Goal: Task Accomplishment & Management: Manage account settings

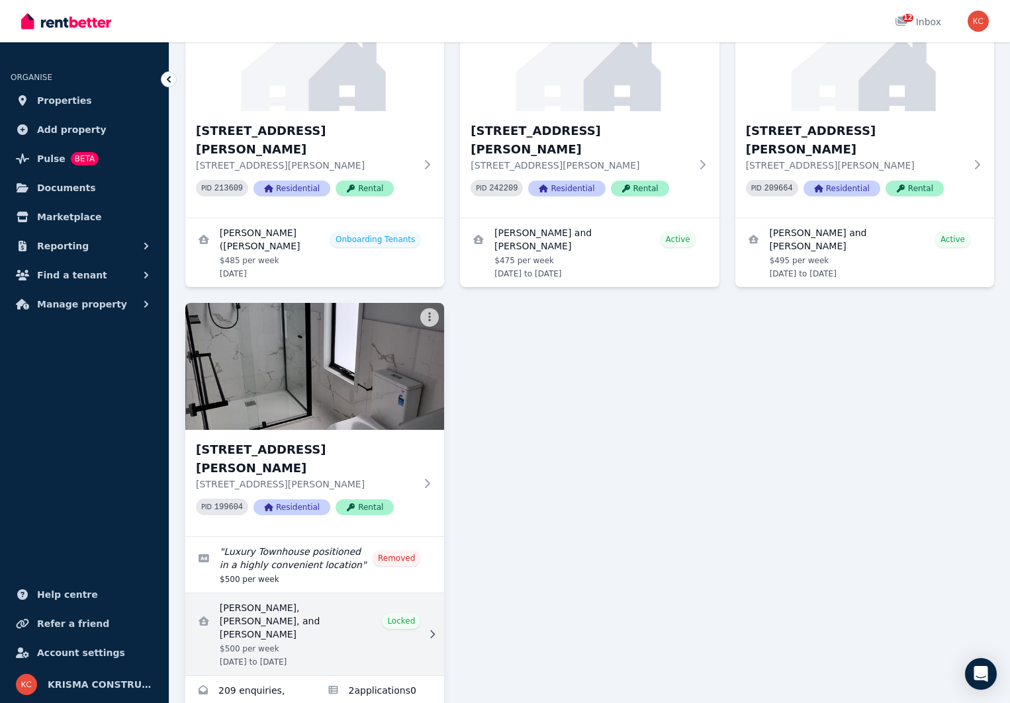
scroll to position [199, 0]
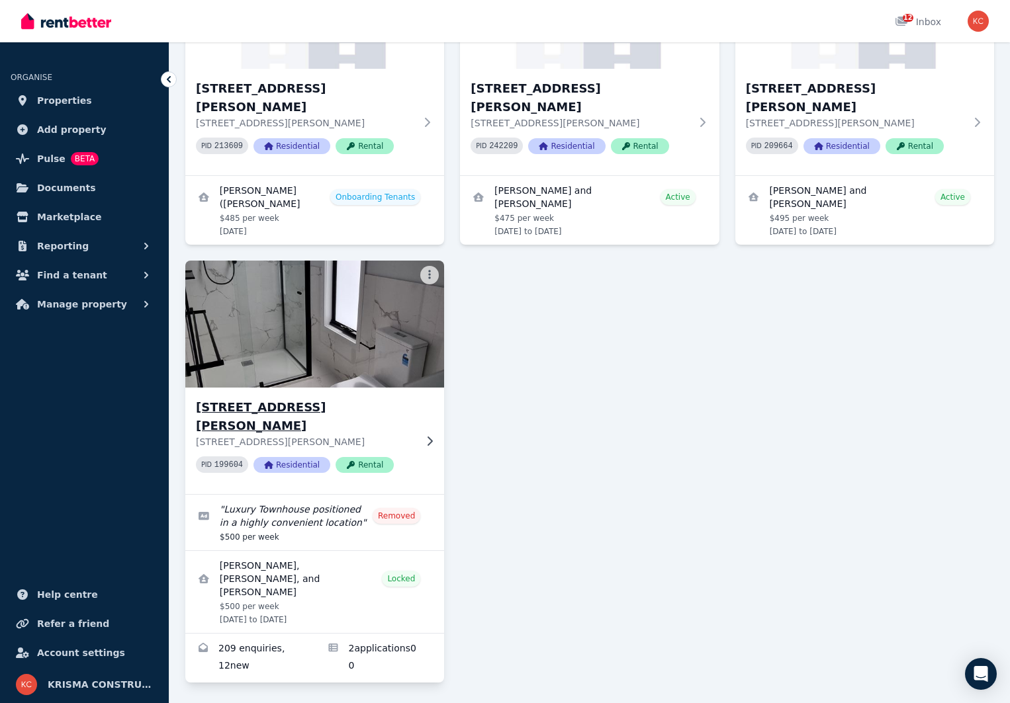
click at [316, 398] on h3 "[STREET_ADDRESS][PERSON_NAME]" at bounding box center [305, 416] width 219 height 37
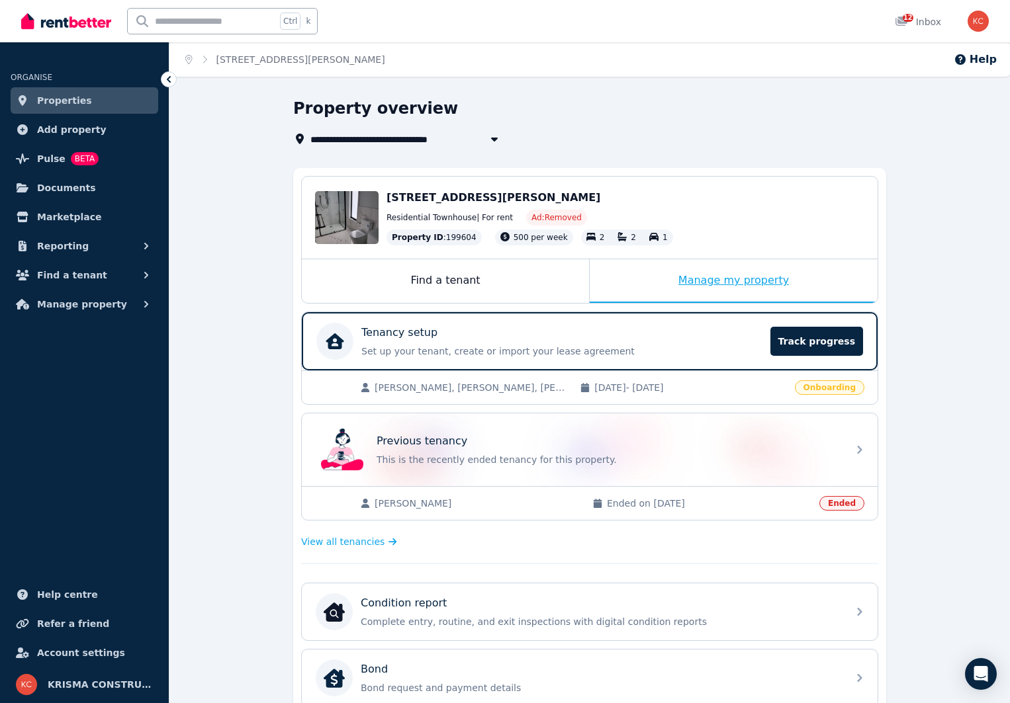
click at [754, 279] on div "Manage my property" at bounding box center [734, 281] width 288 height 44
click at [822, 342] on span "Track progress" at bounding box center [816, 341] width 93 height 29
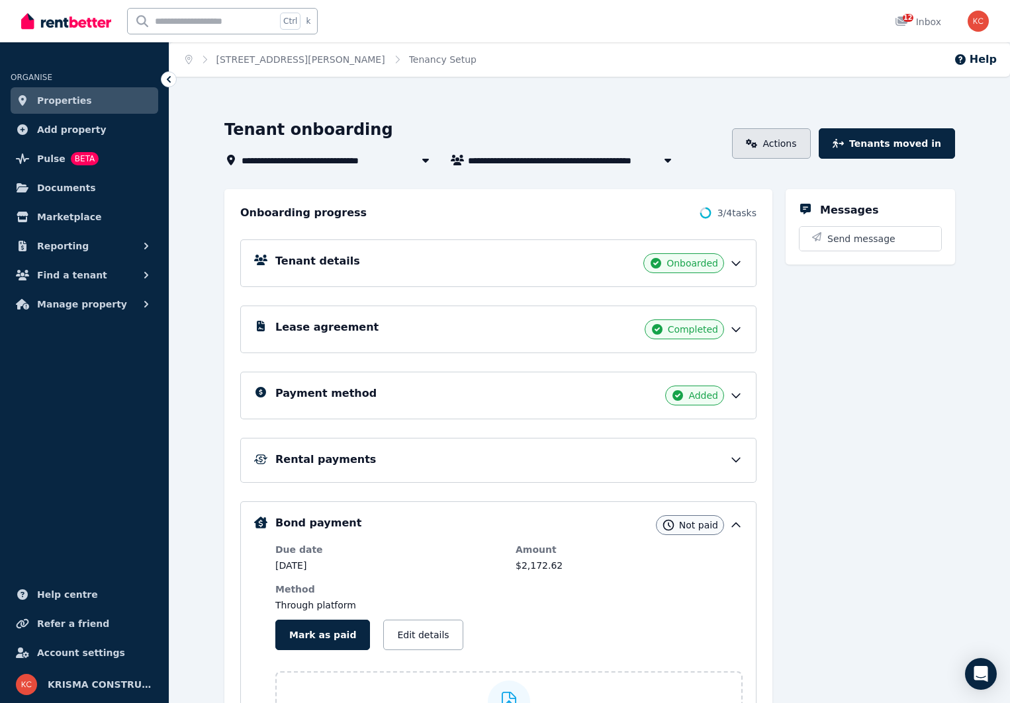
click at [799, 148] on link "Actions" at bounding box center [771, 143] width 79 height 30
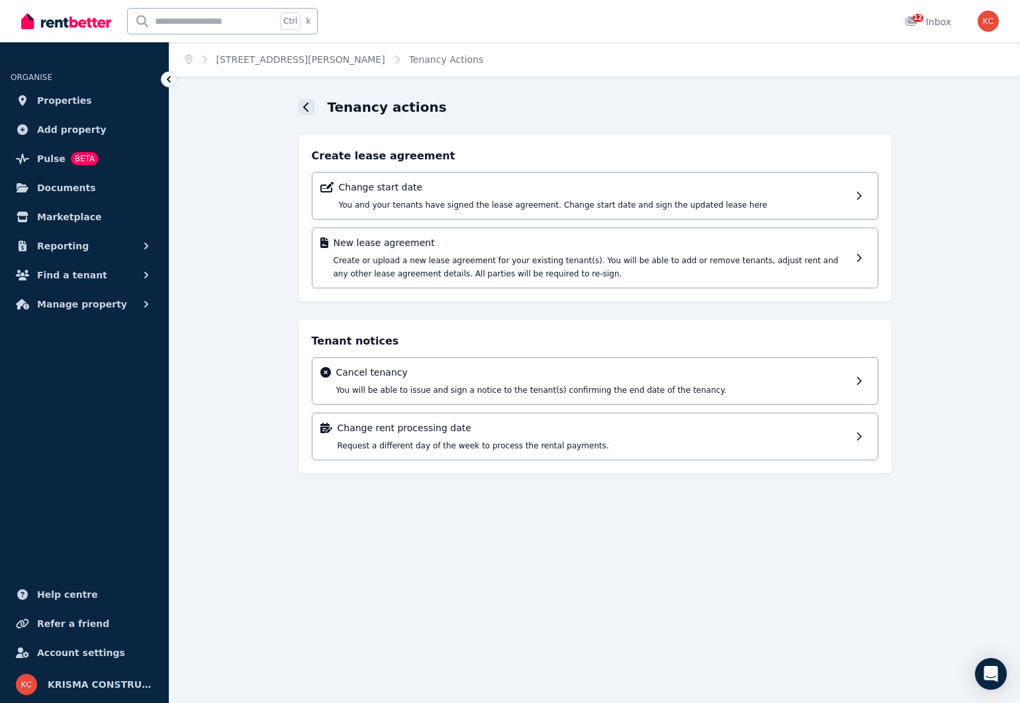
click at [307, 107] on icon at bounding box center [306, 107] width 7 height 11
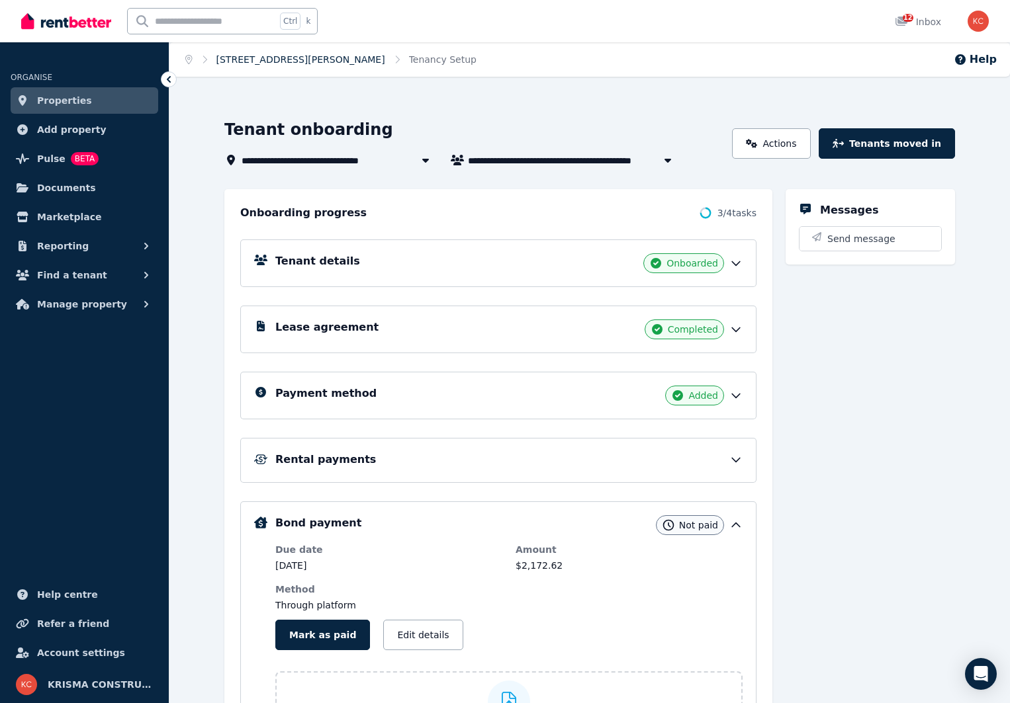
click at [253, 58] on link "[STREET_ADDRESS][PERSON_NAME]" at bounding box center [300, 59] width 169 height 11
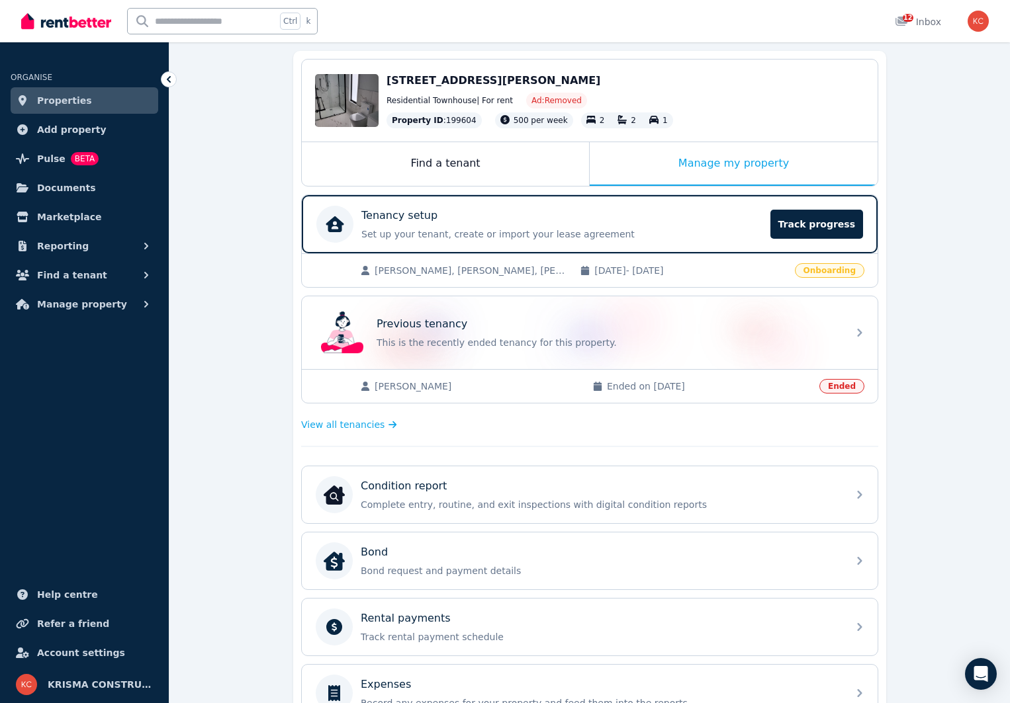
scroll to position [132, 0]
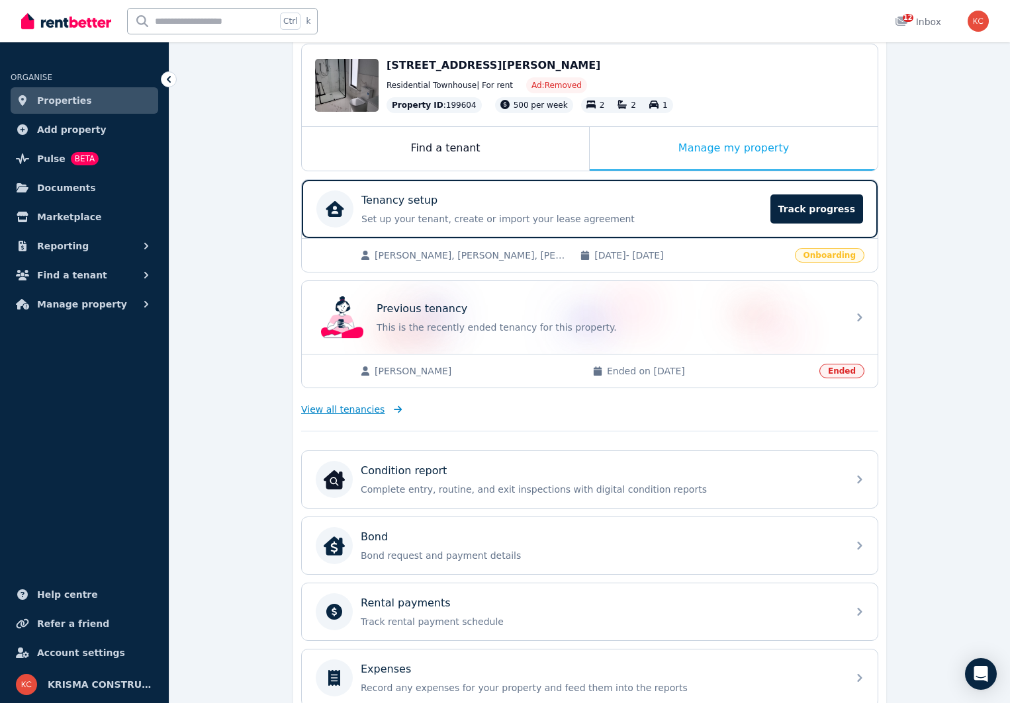
click at [341, 414] on span "View all tenancies" at bounding box center [342, 409] width 83 height 13
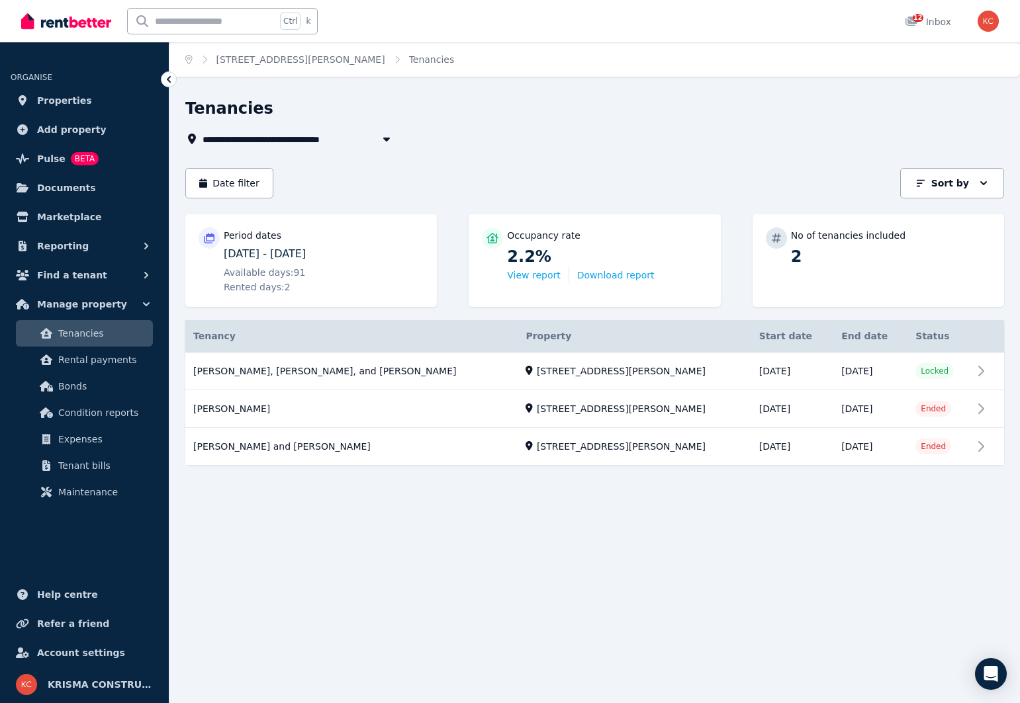
click at [384, 142] on icon "button" at bounding box center [386, 139] width 13 height 11
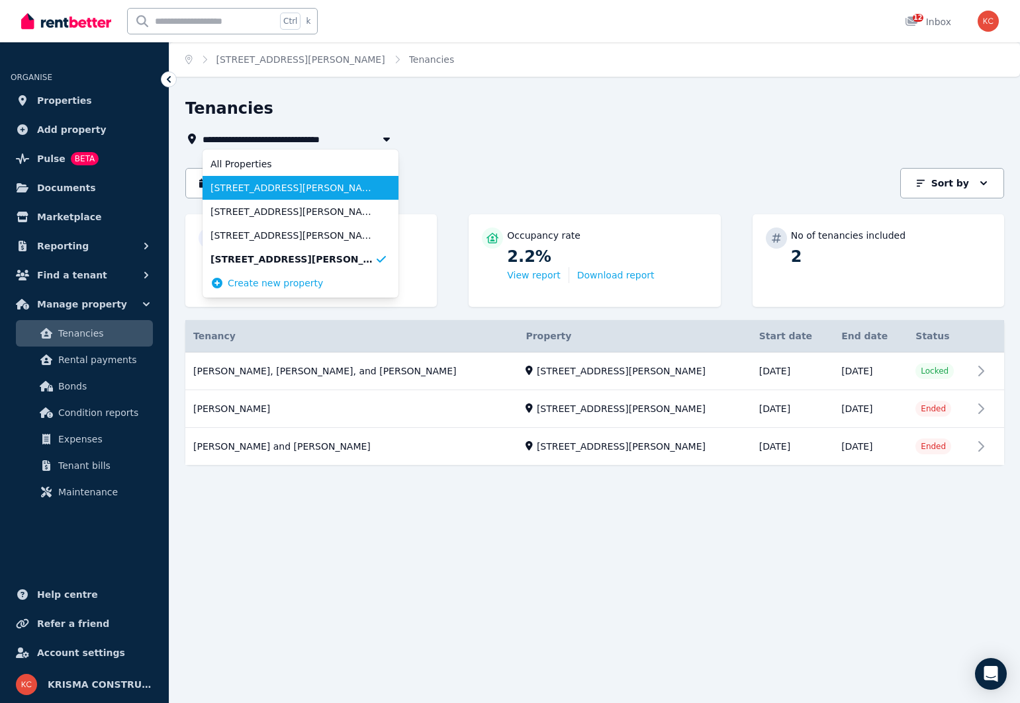
click at [304, 191] on span "[STREET_ADDRESS][PERSON_NAME]" at bounding box center [292, 187] width 164 height 13
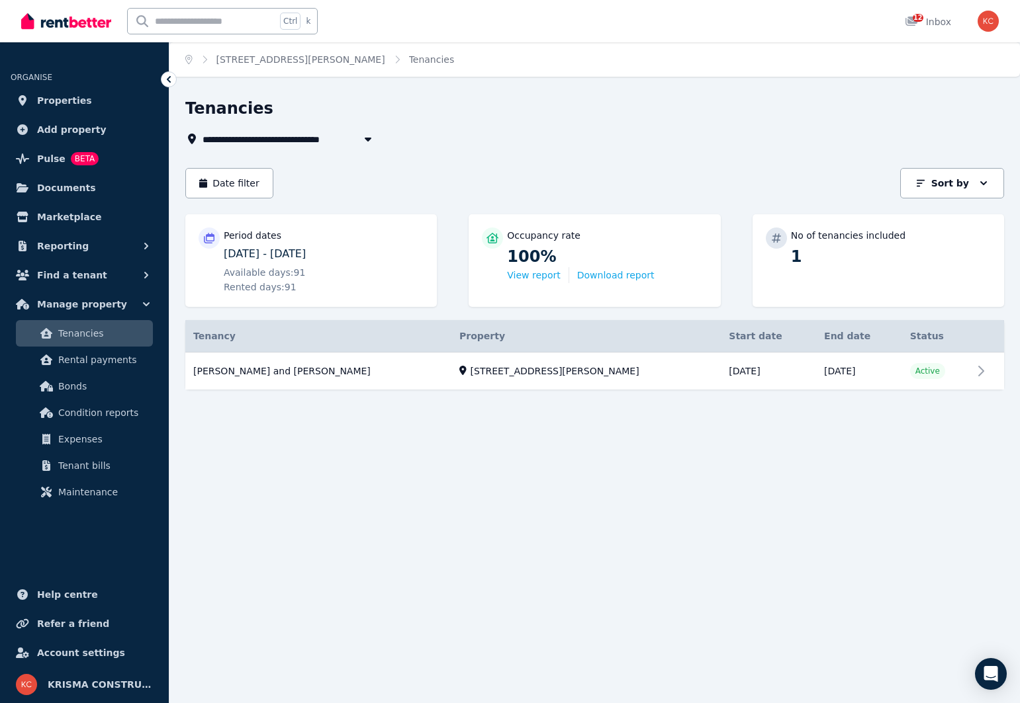
click at [371, 140] on icon "button" at bounding box center [367, 139] width 13 height 11
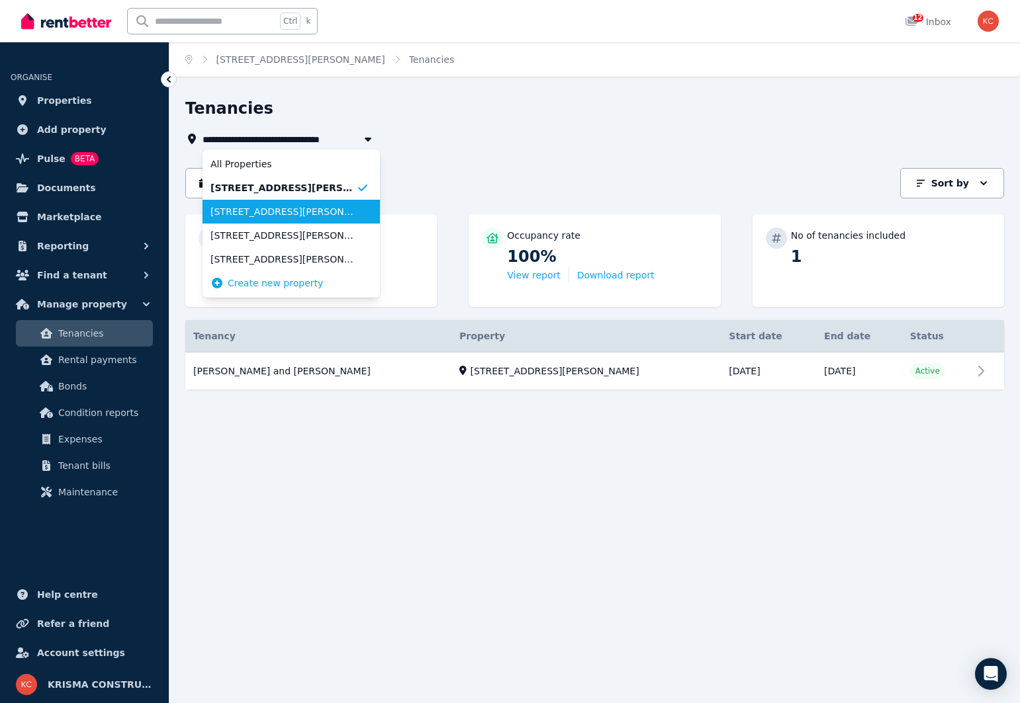
click at [329, 212] on span "[STREET_ADDRESS][PERSON_NAME]" at bounding box center [283, 211] width 146 height 13
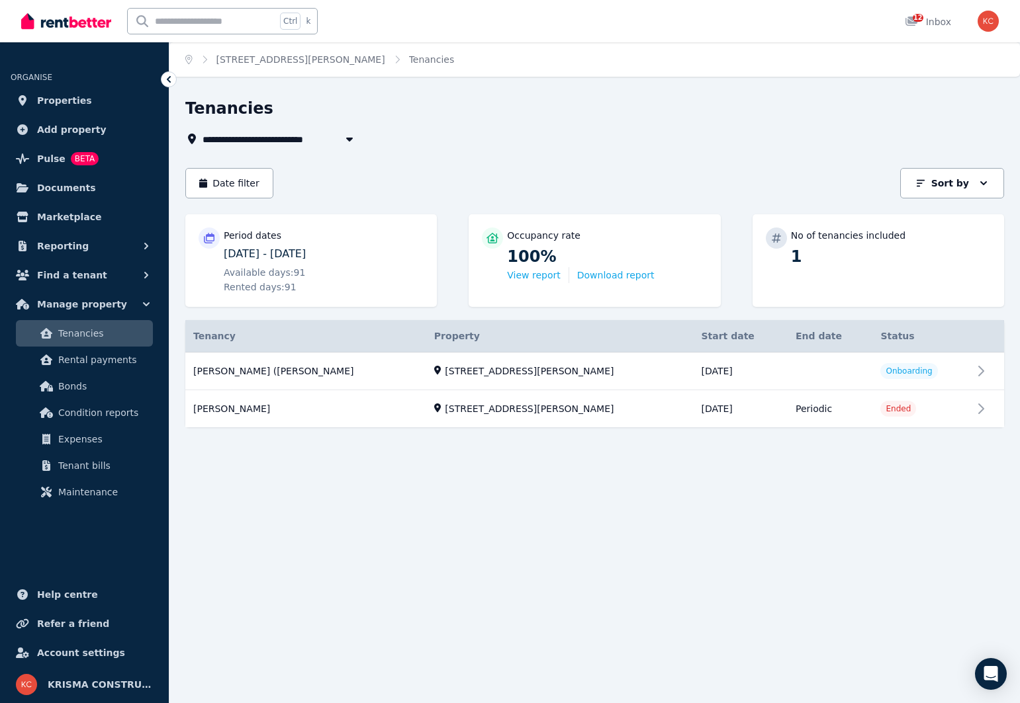
click at [349, 140] on icon "button" at bounding box center [349, 140] width 7 height 4
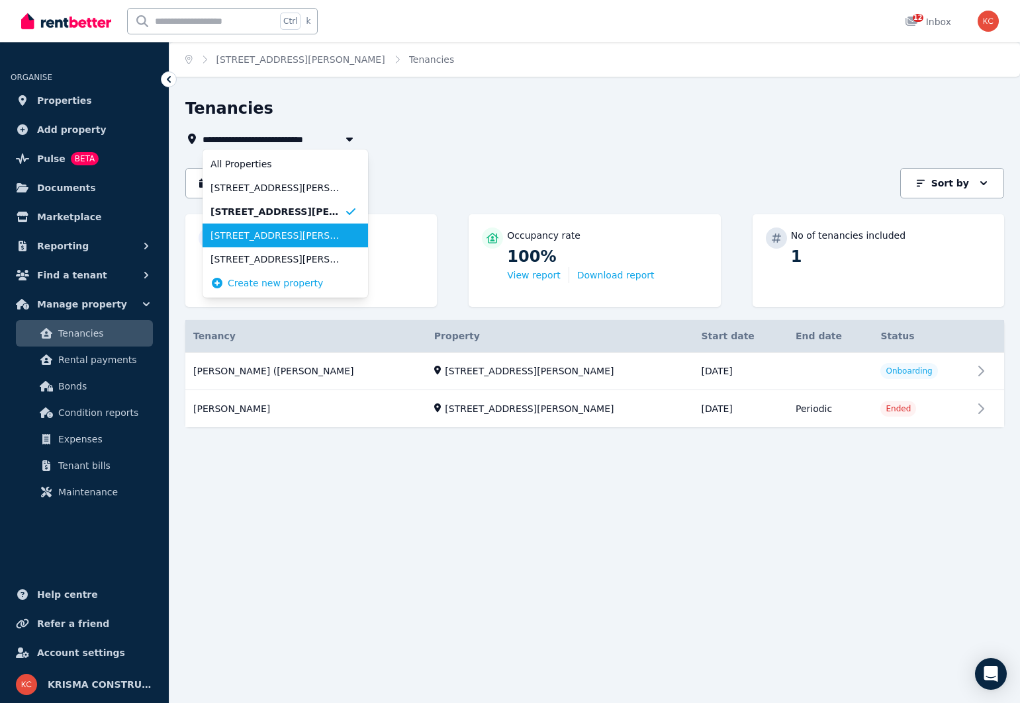
click at [318, 229] on span "[STREET_ADDRESS][PERSON_NAME]" at bounding box center [277, 235] width 134 height 13
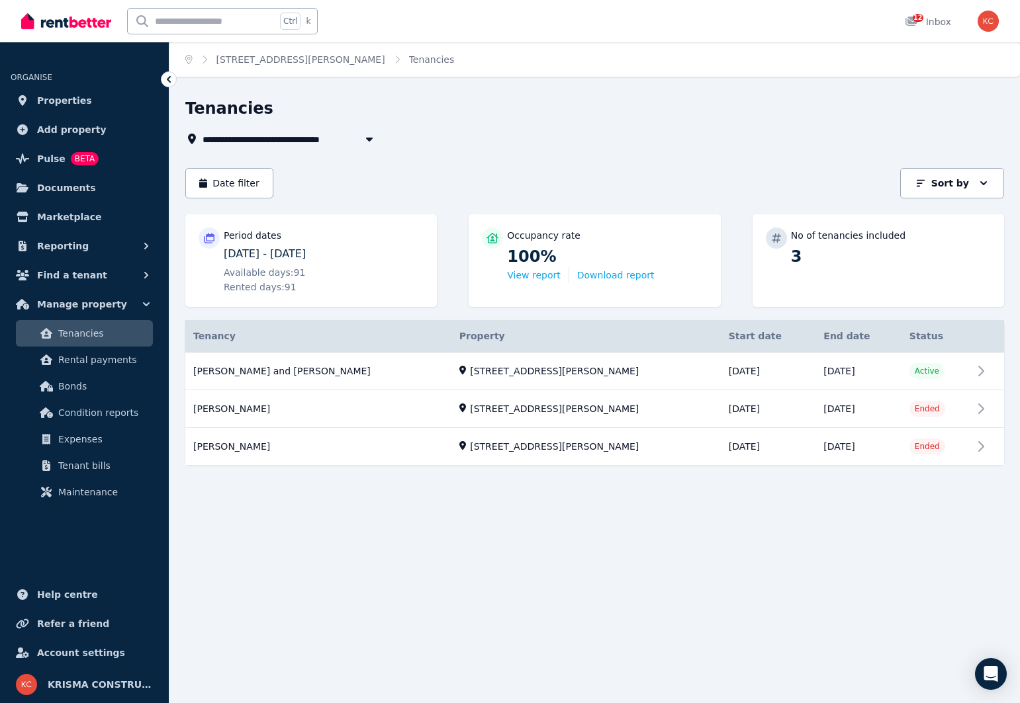
click at [369, 139] on icon "button" at bounding box center [369, 140] width 7 height 4
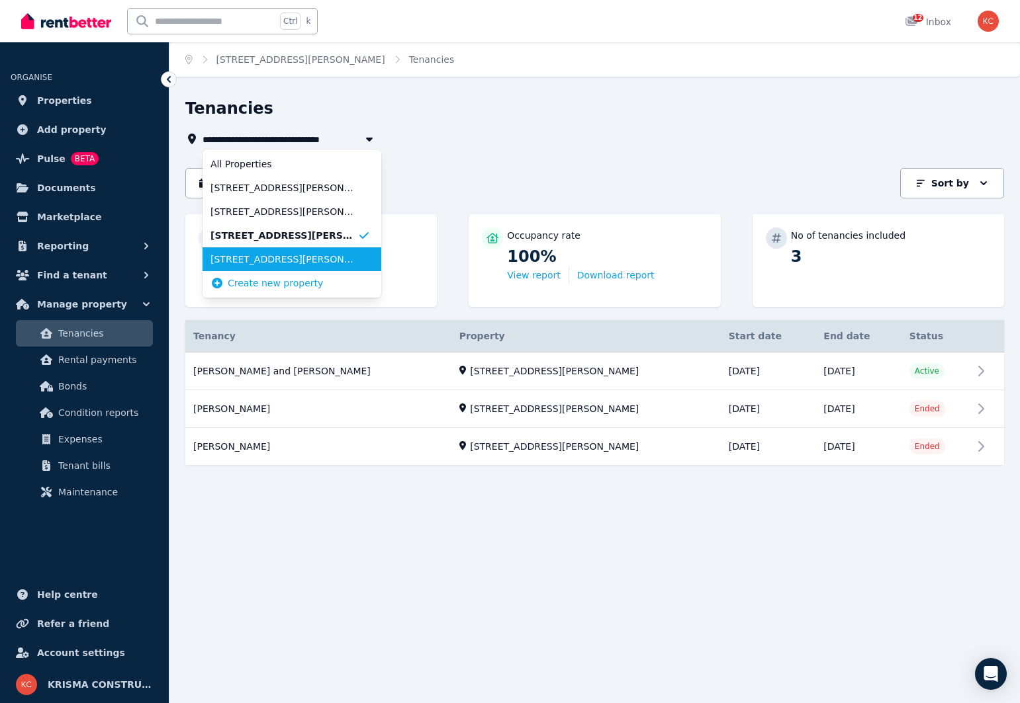
click at [283, 260] on span "[STREET_ADDRESS][PERSON_NAME]" at bounding box center [283, 259] width 147 height 13
type input "**********"
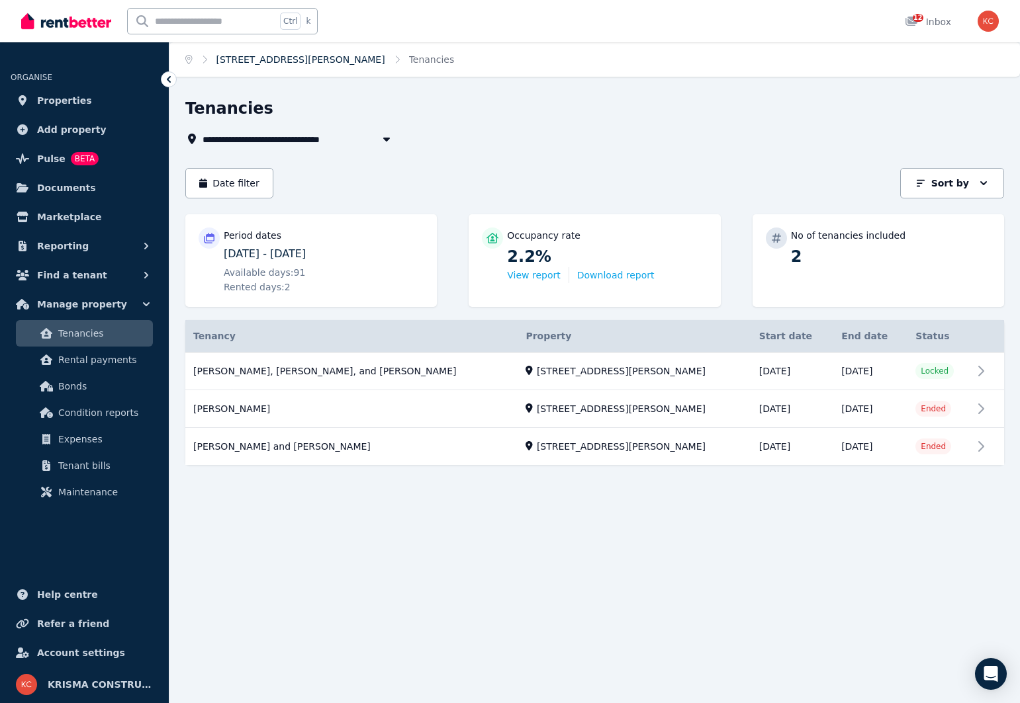
click at [277, 60] on link "[STREET_ADDRESS][PERSON_NAME]" at bounding box center [300, 59] width 169 height 11
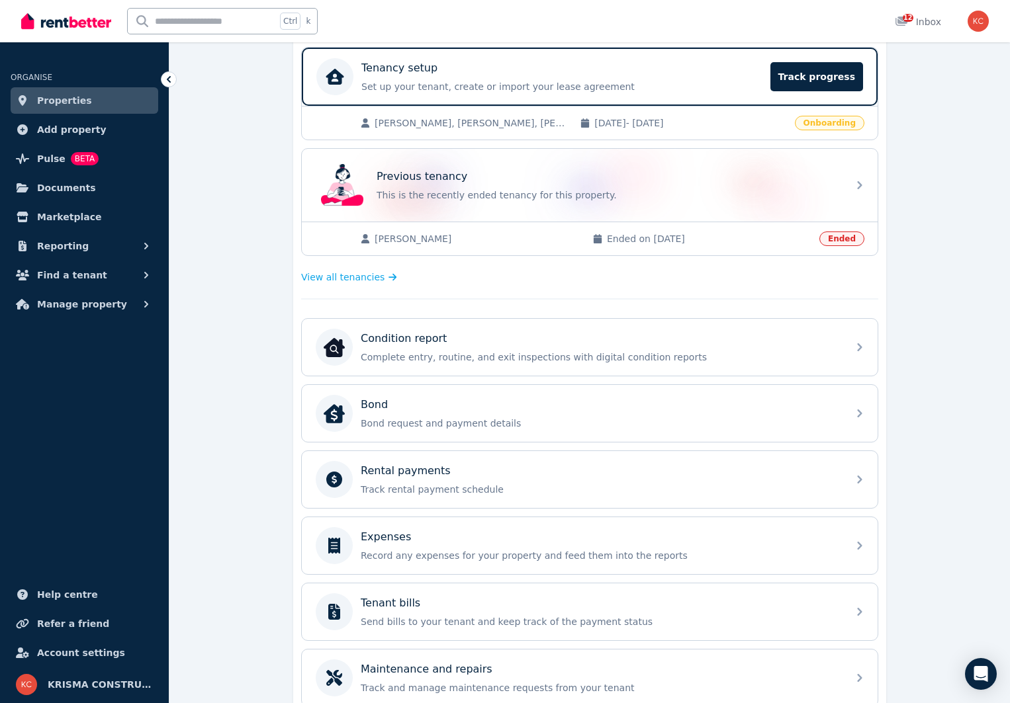
scroll to position [331, 0]
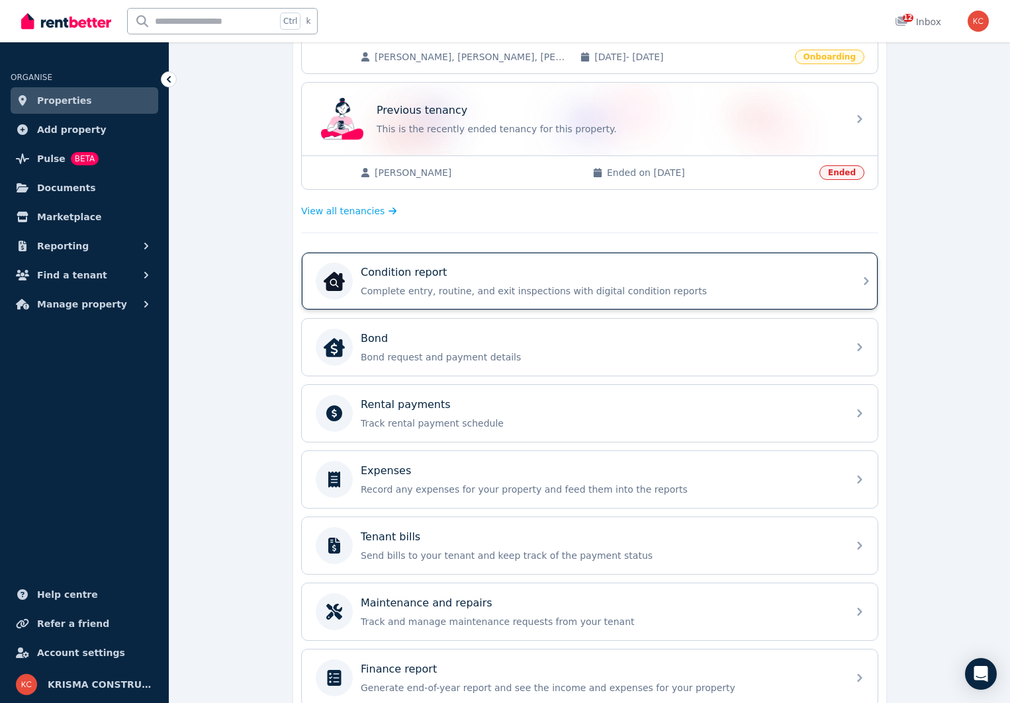
click at [864, 279] on icon at bounding box center [866, 281] width 5 height 8
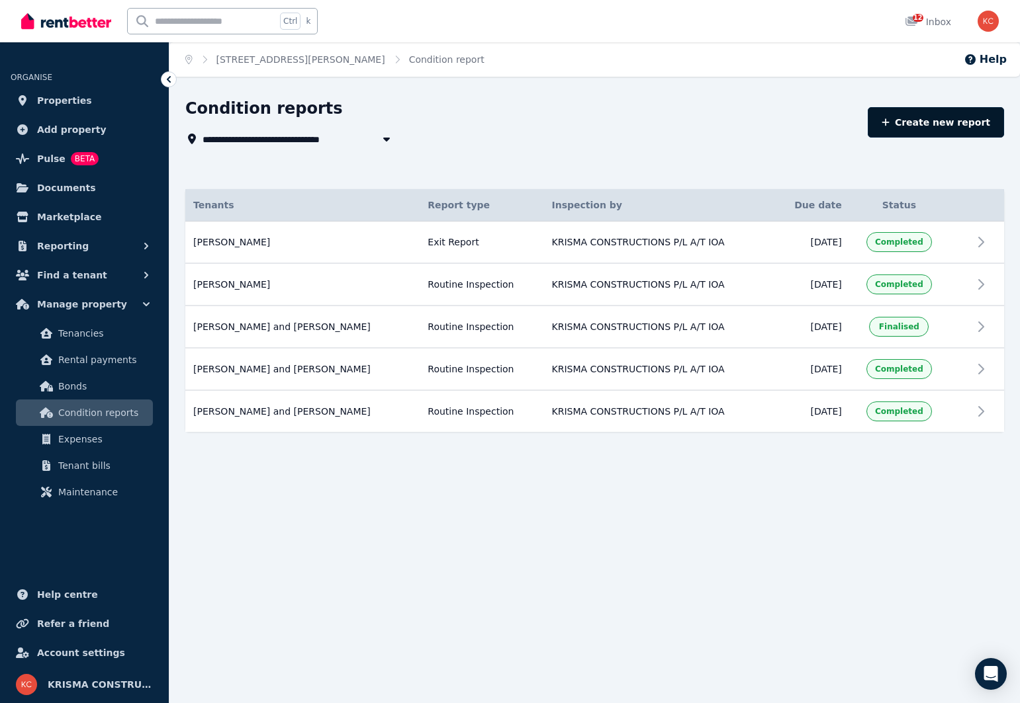
click at [936, 126] on link "Create new report" at bounding box center [936, 122] width 136 height 30
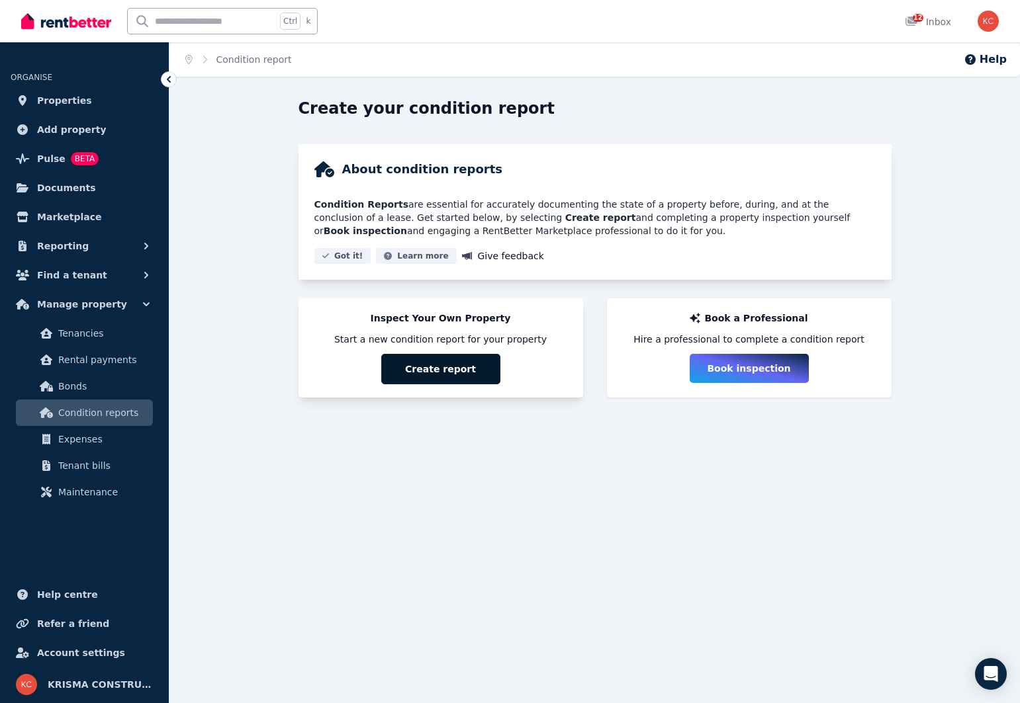
click at [438, 375] on button "Create report" at bounding box center [440, 369] width 119 height 30
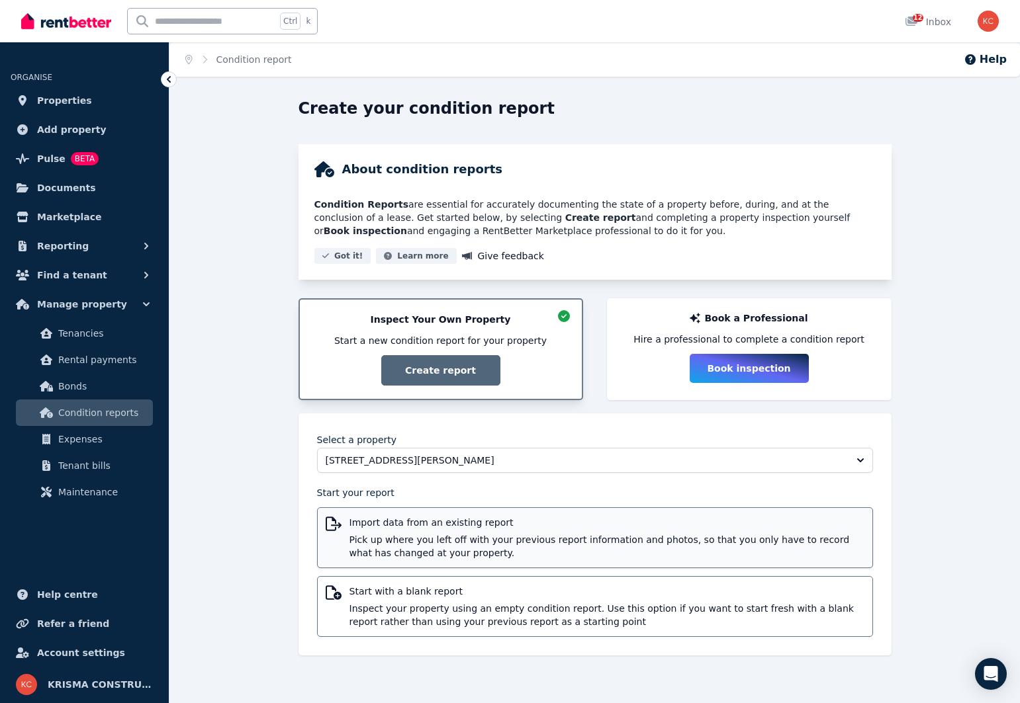
click at [421, 546] on span "Pick up where you left off with your previous report information and photos, so…" at bounding box center [606, 546] width 515 height 26
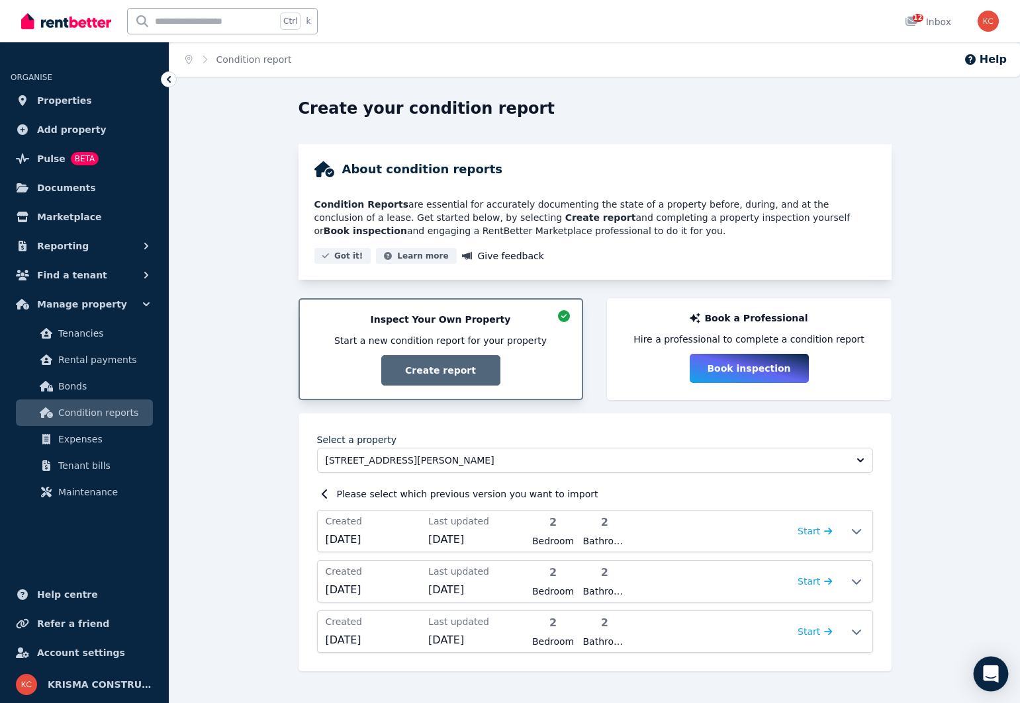
click at [988, 678] on icon "Open Intercom Messenger" at bounding box center [990, 674] width 17 height 17
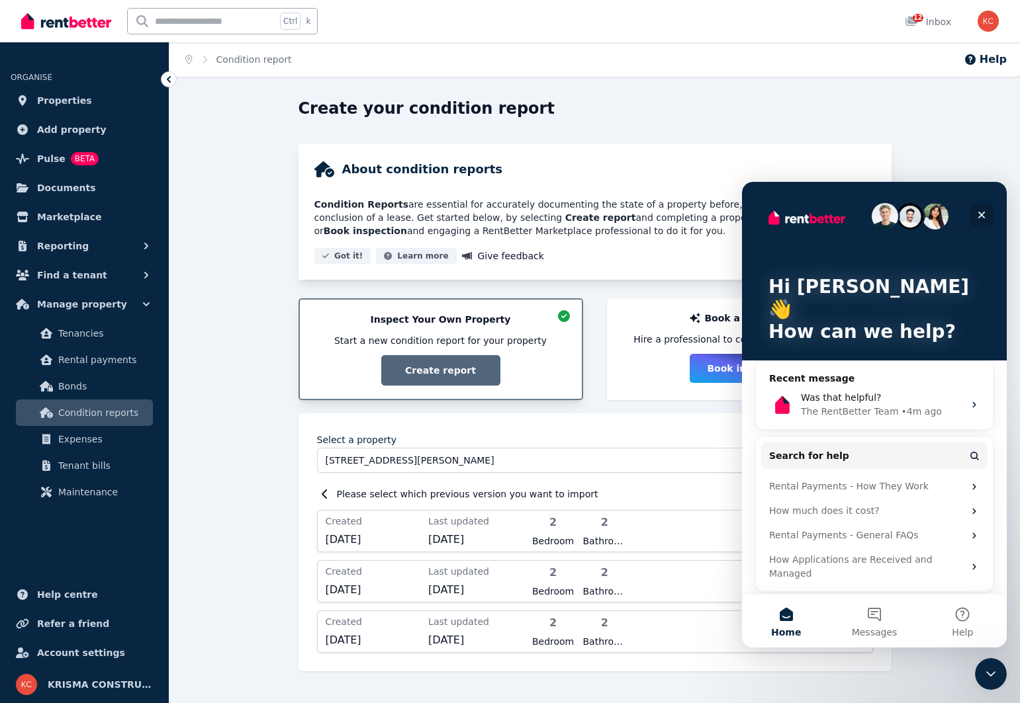
click at [984, 219] on icon "Close" at bounding box center [981, 215] width 11 height 11
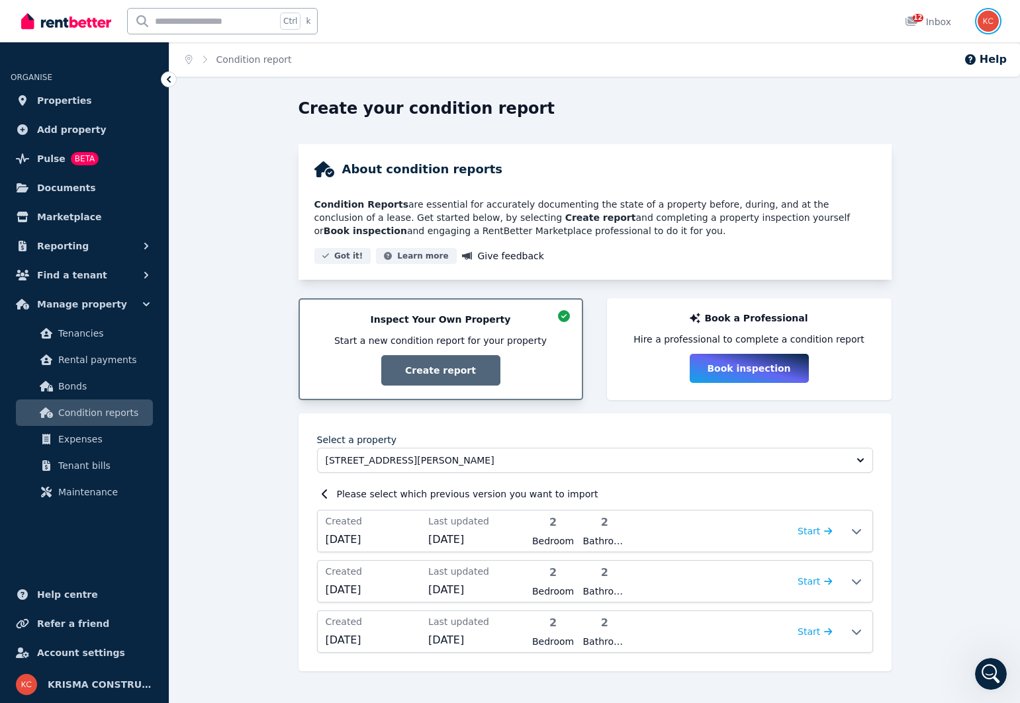
click at [989, 29] on img "button" at bounding box center [987, 21] width 21 height 21
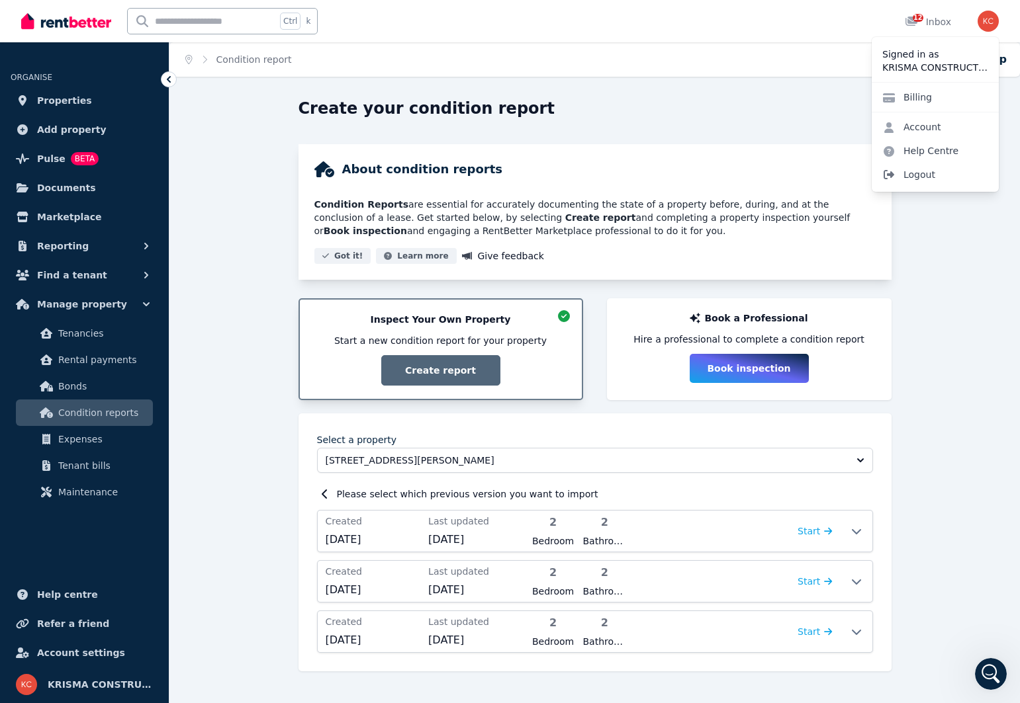
click at [922, 169] on span "Logout" at bounding box center [935, 175] width 127 height 24
